Goal: Task Accomplishment & Management: Manage account settings

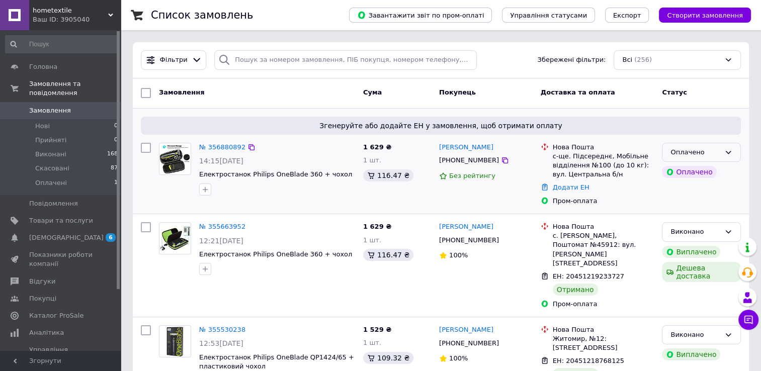
click at [722, 155] on div "Оплачено" at bounding box center [701, 153] width 79 height 20
click at [701, 174] on li "Прийнято" at bounding box center [701, 173] width 78 height 19
click at [233, 144] on link "№ 356880892" at bounding box center [222, 147] width 46 height 8
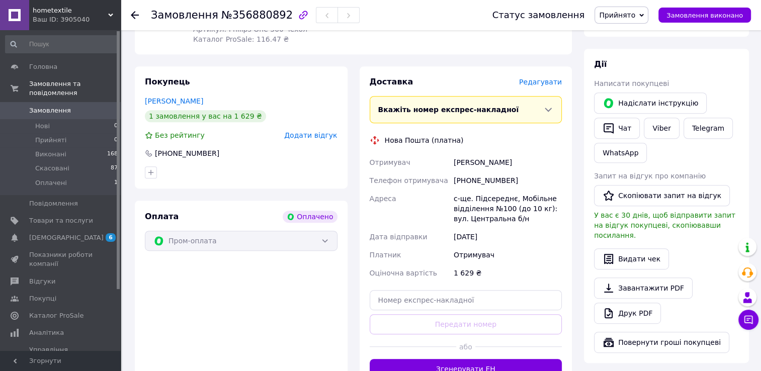
scroll to position [545, 0]
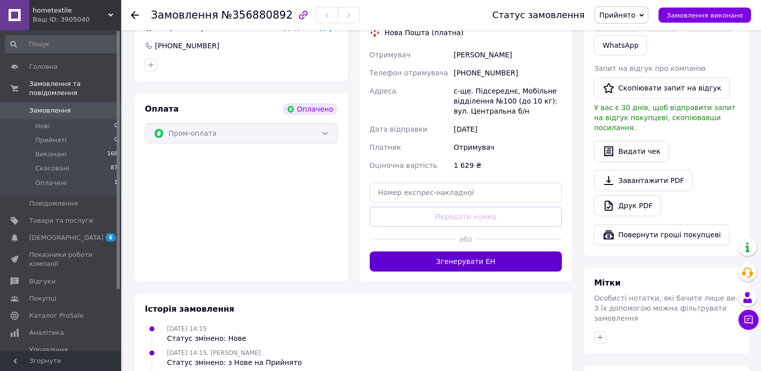
click at [465, 260] on button "Згенерувати ЕН" at bounding box center [466, 261] width 193 height 20
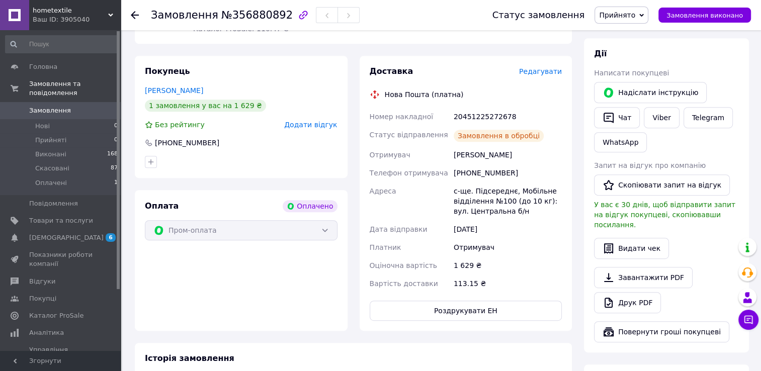
scroll to position [444, 0]
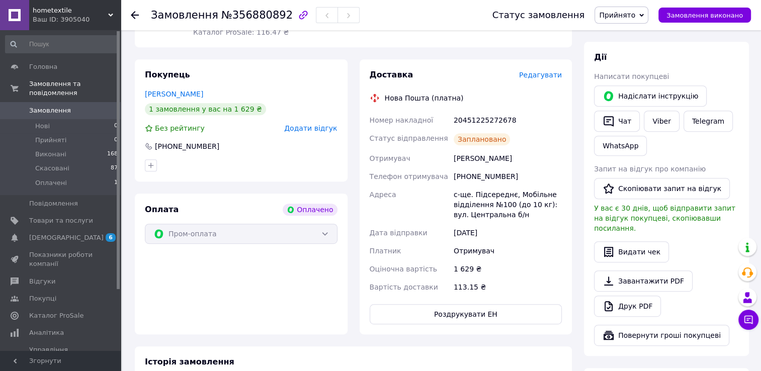
click at [49, 106] on span "Замовлення" at bounding box center [50, 110] width 42 height 9
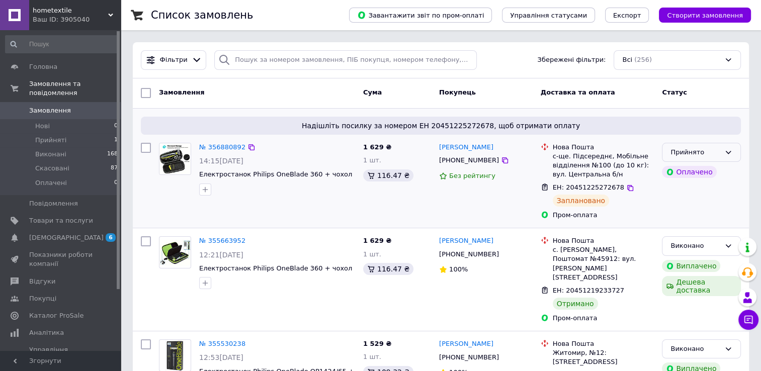
click at [703, 155] on div "Прийнято" at bounding box center [695, 152] width 50 height 11
click at [686, 176] on li "Виконано" at bounding box center [701, 173] width 78 height 19
